Goal: Check status: Check status

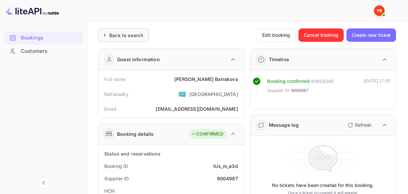
click at [134, 32] on div "Back to search" at bounding box center [126, 35] width 34 height 7
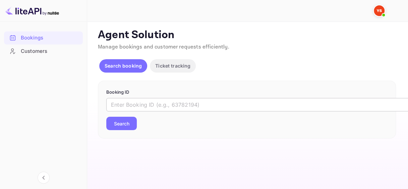
click at [142, 105] on input "text" at bounding box center [273, 104] width 335 height 13
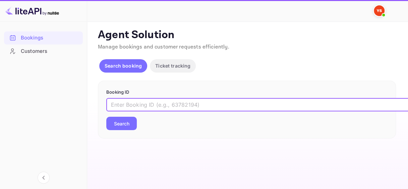
paste input "8624042"
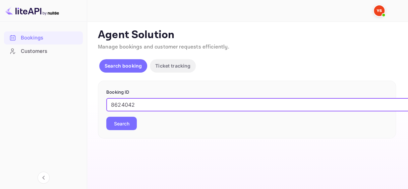
type input "8624042"
click at [127, 126] on button "Search" at bounding box center [121, 123] width 30 height 13
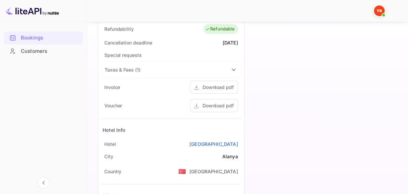
scroll to position [301, 0]
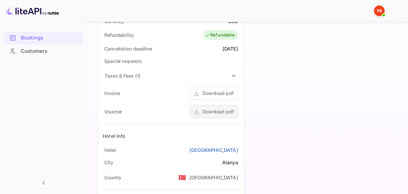
click at [216, 111] on div "Download pdf" at bounding box center [217, 111] width 31 height 7
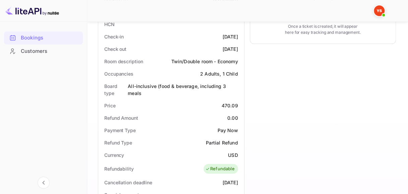
scroll to position [0, 0]
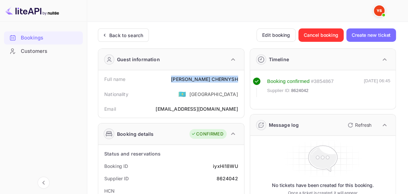
drag, startPoint x: 196, startPoint y: 80, endPoint x: 239, endPoint y: 80, distance: 42.9
click at [239, 80] on div "Full name [PERSON_NAME]" at bounding box center [171, 79] width 140 height 12
copy div "[PERSON_NAME]"
click at [124, 41] on div "Back to search" at bounding box center [123, 34] width 51 height 13
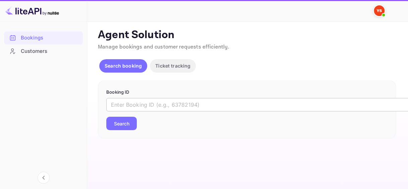
click at [144, 106] on input "text" at bounding box center [273, 104] width 335 height 13
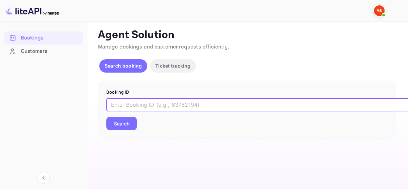
paste input "9745870"
type input "9745870"
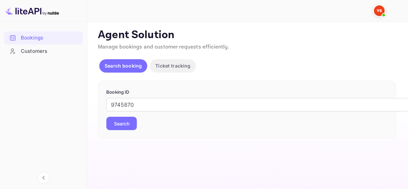
click at [122, 121] on button "Search" at bounding box center [121, 123] width 30 height 13
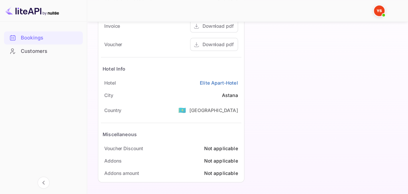
scroll to position [311, 0]
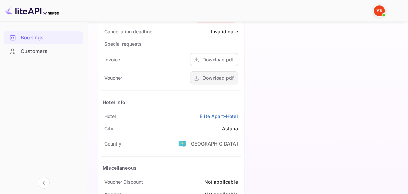
click at [223, 78] on div "Download pdf" at bounding box center [217, 77] width 31 height 7
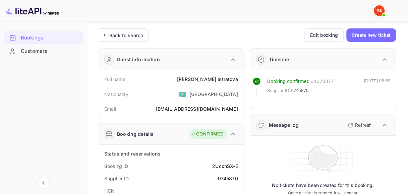
scroll to position [0, 0]
drag, startPoint x: 199, startPoint y: 79, endPoint x: 238, endPoint y: 78, distance: 39.5
click at [238, 78] on div "Full name [PERSON_NAME]" at bounding box center [171, 79] width 140 height 12
copy div "[PERSON_NAME]"
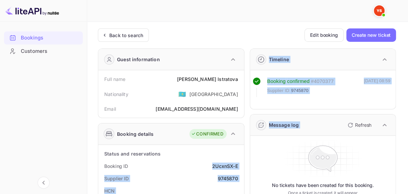
drag, startPoint x: 219, startPoint y: 164, endPoint x: 245, endPoint y: 164, distance: 26.1
drag, startPoint x: 231, startPoint y: 163, endPoint x: 210, endPoint y: 162, distance: 21.1
click at [230, 163] on div "2UcxnSX-E" at bounding box center [224, 166] width 25 height 7
click at [212, 164] on div "2UcxnSX-E" at bounding box center [224, 166] width 25 height 7
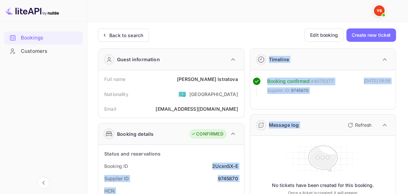
click at [212, 165] on div "2UcxnSX-E" at bounding box center [224, 166] width 25 height 7
drag, startPoint x: 212, startPoint y: 165, endPoint x: 246, endPoint y: 167, distance: 33.6
click at [232, 167] on div "2UcxnSX-E" at bounding box center [224, 166] width 25 height 7
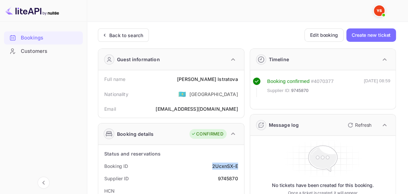
drag, startPoint x: 213, startPoint y: 167, endPoint x: 238, endPoint y: 167, distance: 25.5
click at [238, 167] on div "Booking ID 2UcxnSX-E" at bounding box center [171, 166] width 140 height 12
copy div "2UcxnSX-E"
click at [227, 178] on div "9745870" at bounding box center [227, 178] width 20 height 7
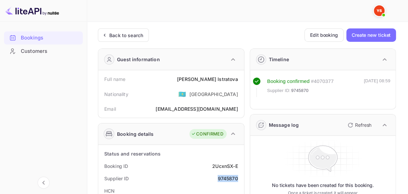
copy div "9745870"
drag, startPoint x: 200, startPoint y: 78, endPoint x: 237, endPoint y: 79, distance: 37.6
click at [237, 79] on div "[PERSON_NAME]" at bounding box center [207, 79] width 61 height 7
copy div "[PERSON_NAME]"
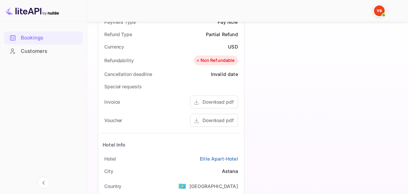
scroll to position [301, 0]
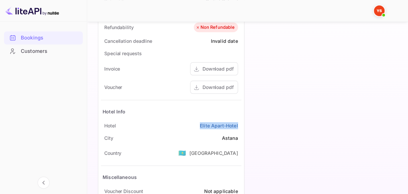
drag, startPoint x: 188, startPoint y: 125, endPoint x: 243, endPoint y: 124, distance: 55.3
click at [243, 124] on div "Status and reservations Booking ID 2UcxnSX-E Supplier ID 9745870 HCN Check-in […" at bounding box center [171, 34] width 146 height 381
copy link "Elite Apart-Hotel"
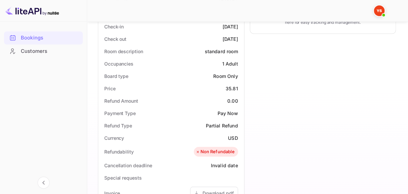
scroll to position [134, 0]
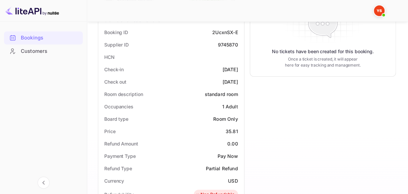
drag, startPoint x: 211, startPoint y: 67, endPoint x: 239, endPoint y: 68, distance: 27.8
click at [238, 68] on div "Check-in [DATE]" at bounding box center [171, 69] width 140 height 12
copy div "[DATE]"
drag, startPoint x: 210, startPoint y: 79, endPoint x: 237, endPoint y: 79, distance: 27.5
click at [237, 79] on div "Check out [DATE]" at bounding box center [171, 82] width 140 height 12
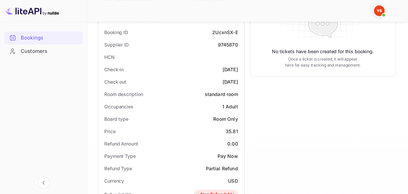
copy div "[DATE]"
